Goal: Navigation & Orientation: Find specific page/section

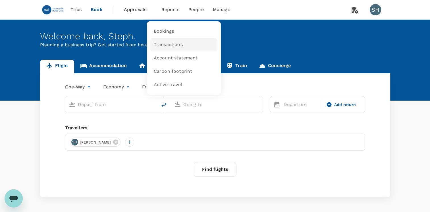
click at [175, 48] on span "Transactions" at bounding box center [168, 44] width 29 height 7
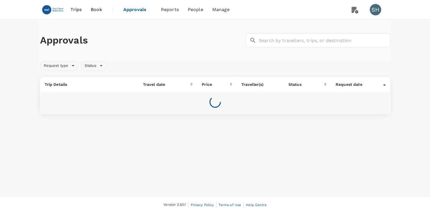
click at [167, 11] on span "Reports" at bounding box center [170, 9] width 18 height 7
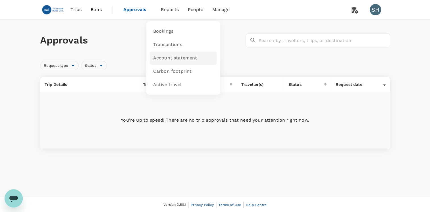
click at [173, 58] on span "Account statement" at bounding box center [175, 58] width 44 height 7
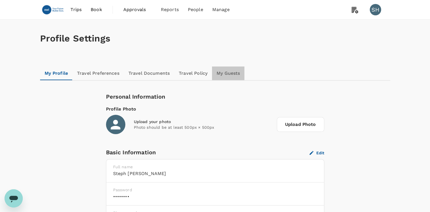
click at [228, 77] on link "My Guests" at bounding box center [228, 73] width 32 height 14
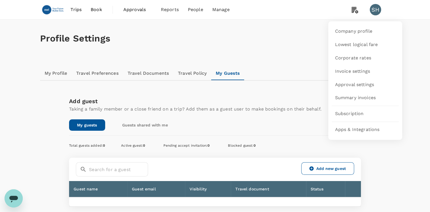
click at [354, 11] on icon at bounding box center [354, 10] width 7 height 7
click at [351, 85] on span "Approval settings" at bounding box center [354, 84] width 39 height 7
